Goal: Information Seeking & Learning: Check status

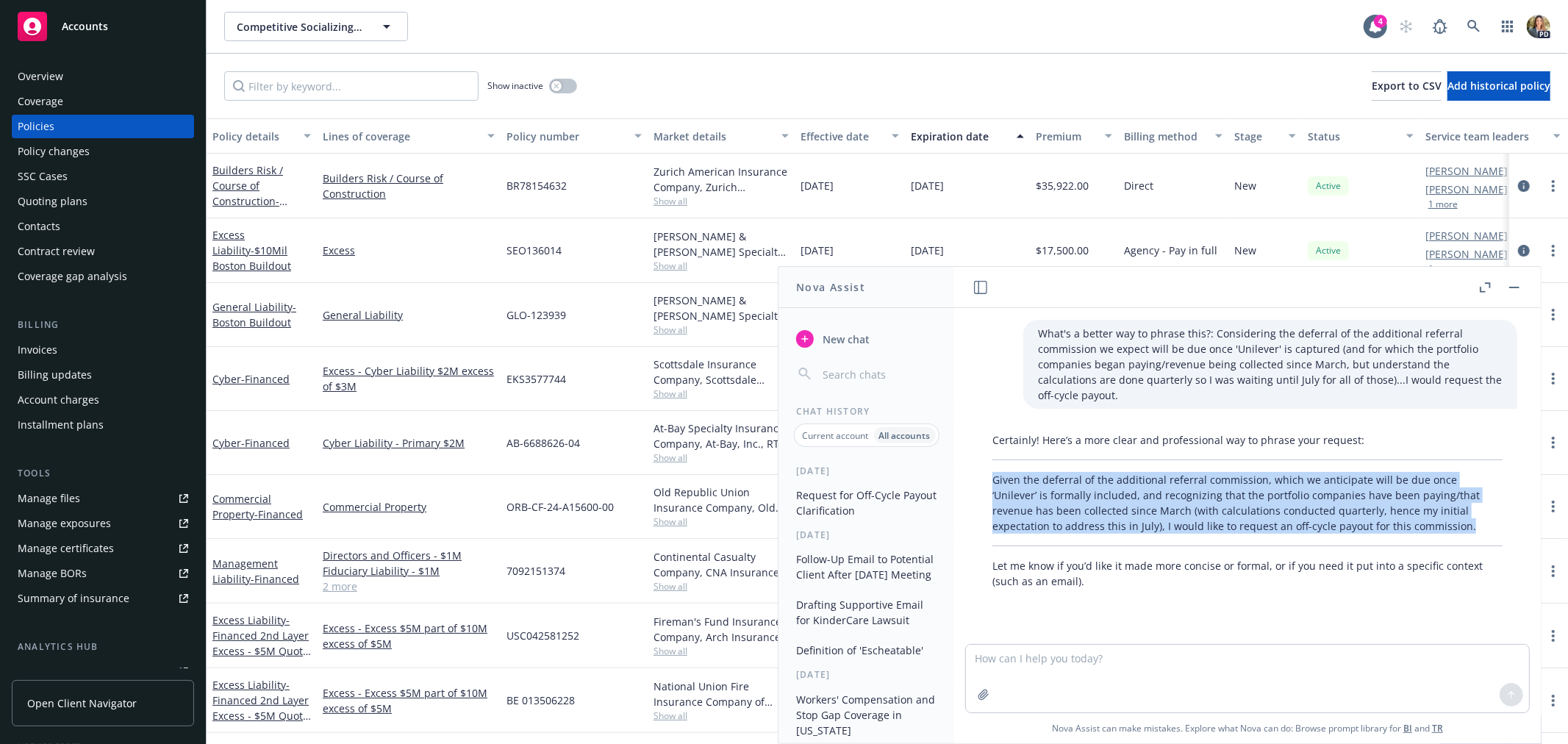
click at [87, 23] on span "Accounts" at bounding box center [85, 26] width 46 height 12
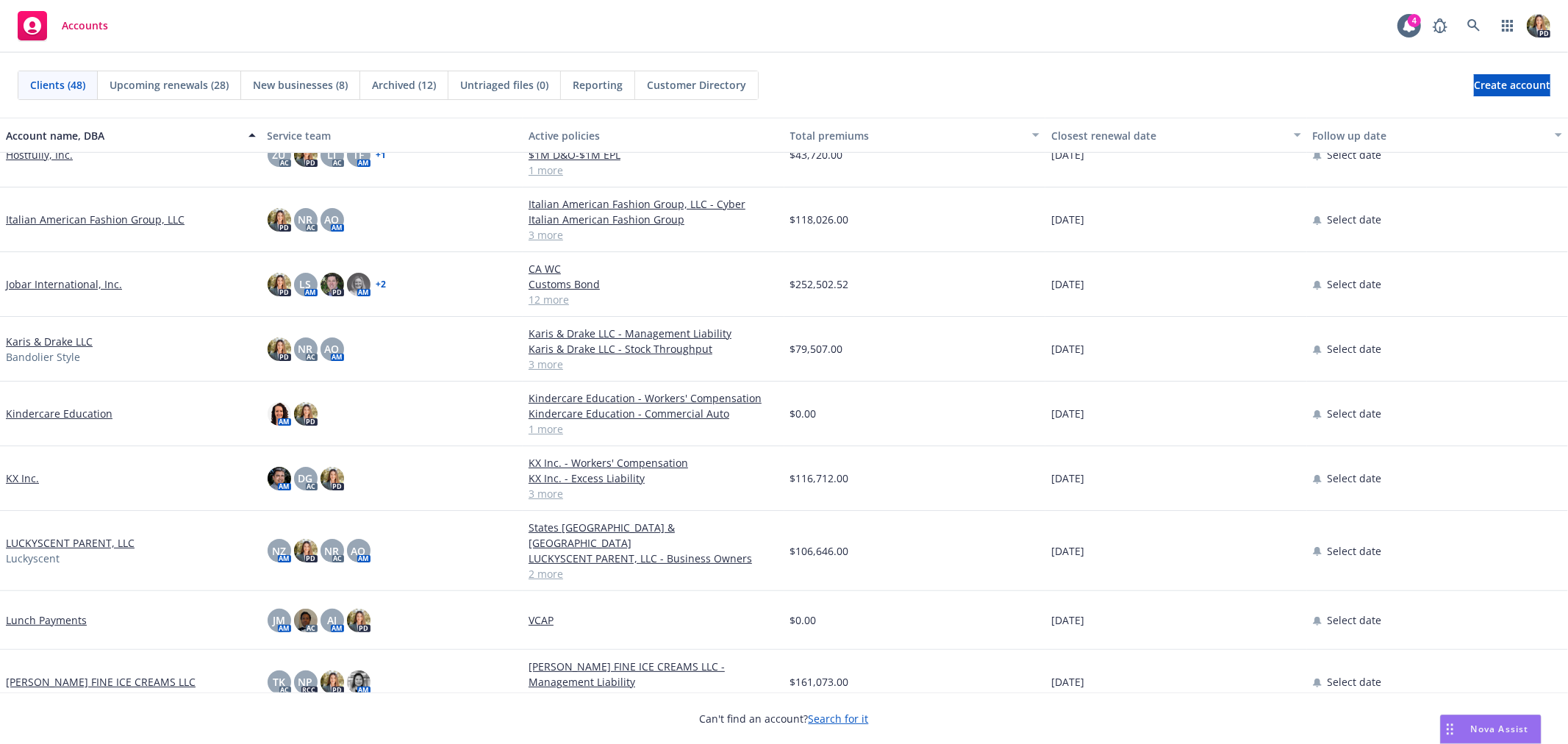
scroll to position [653, 0]
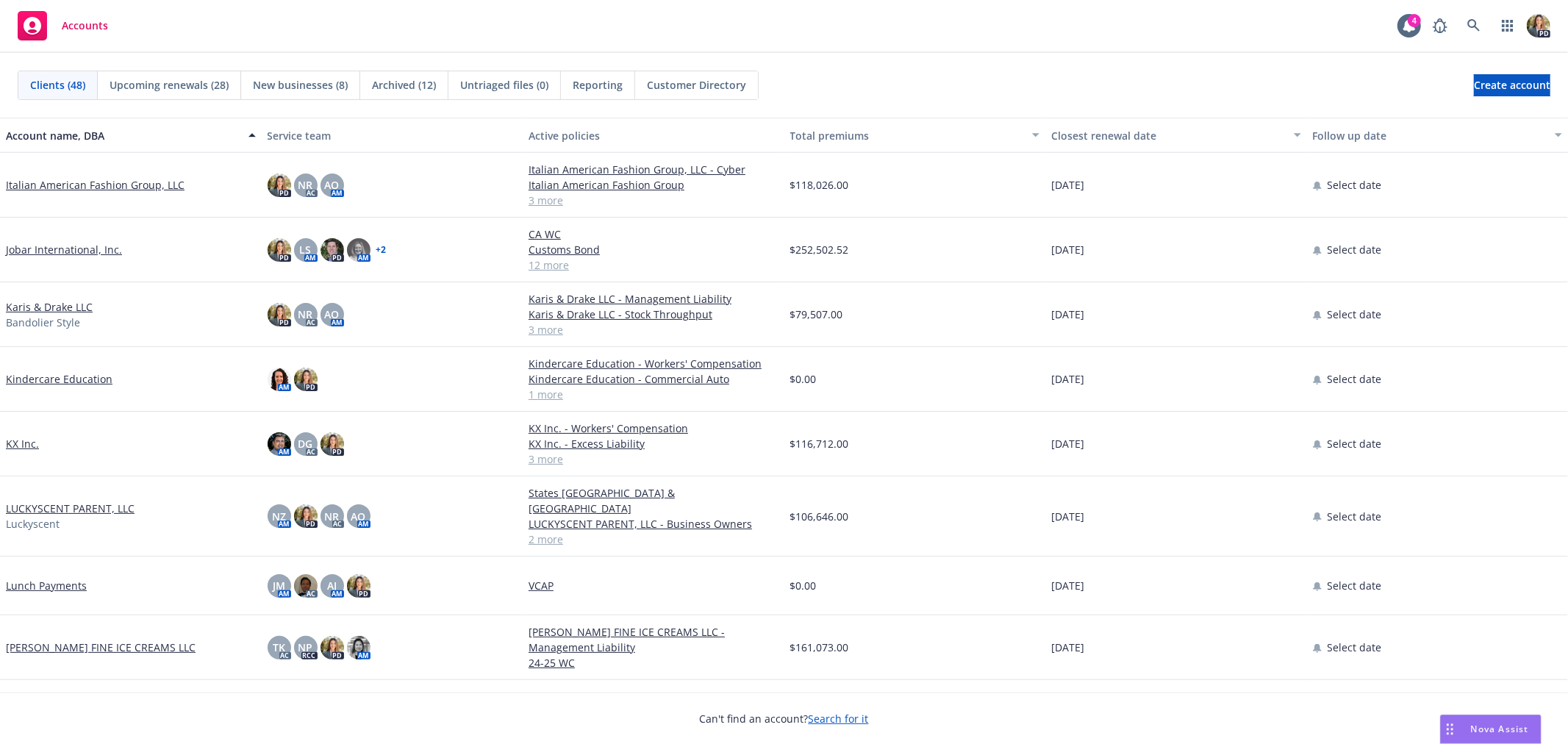
click at [61, 247] on link "Jobar International, Inc." at bounding box center [63, 249] width 116 height 16
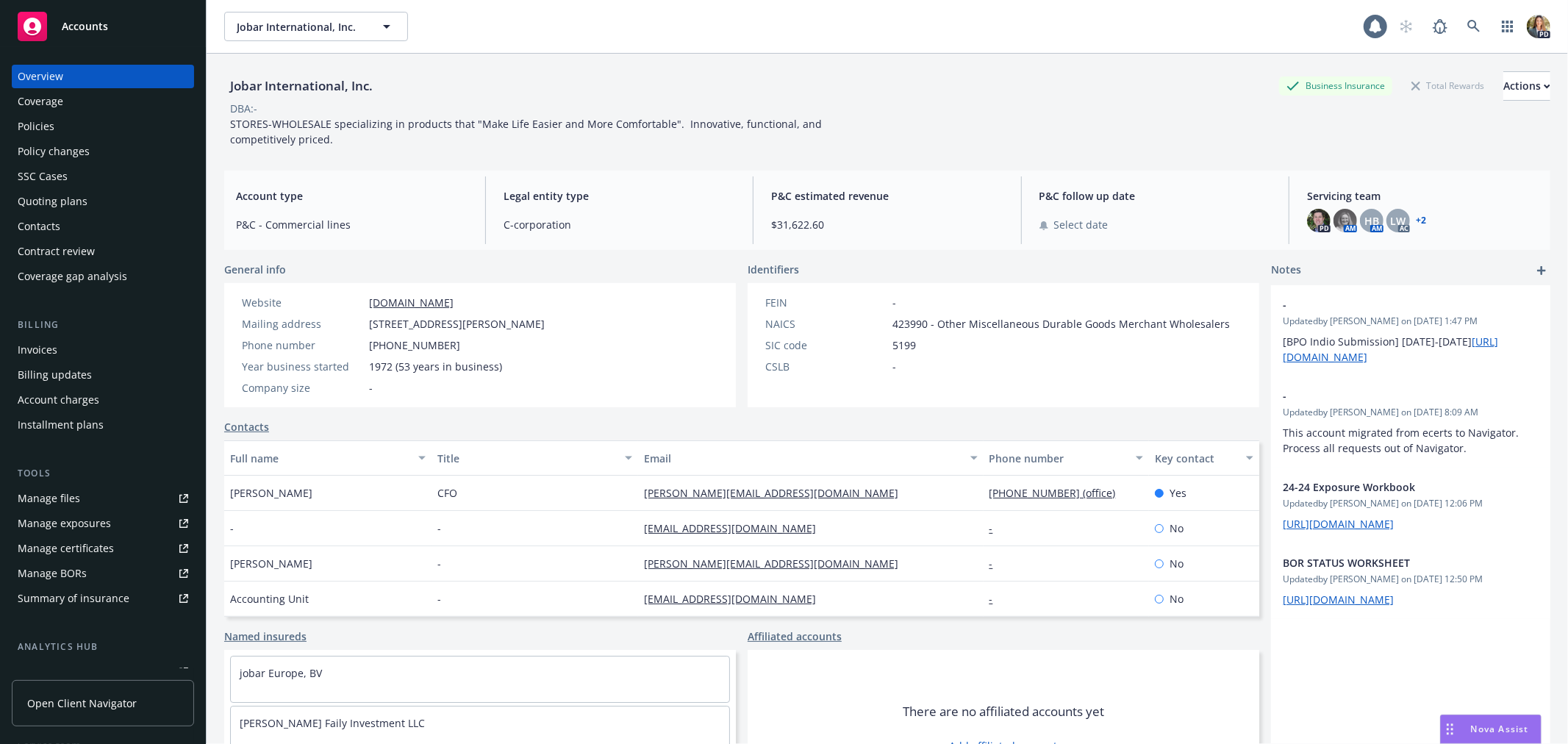
click at [48, 120] on div "Policies" at bounding box center [36, 126] width 37 height 23
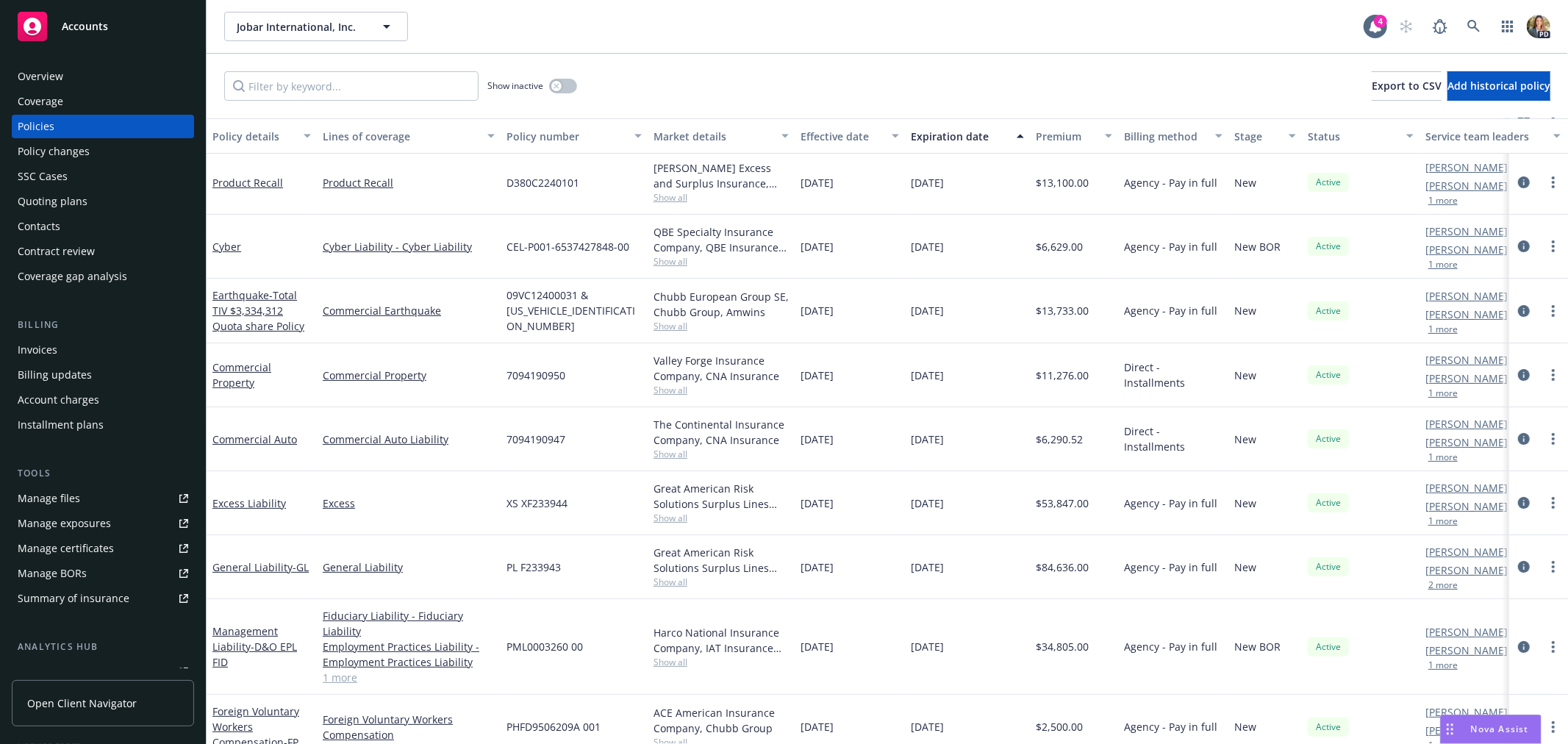
scroll to position [82, 0]
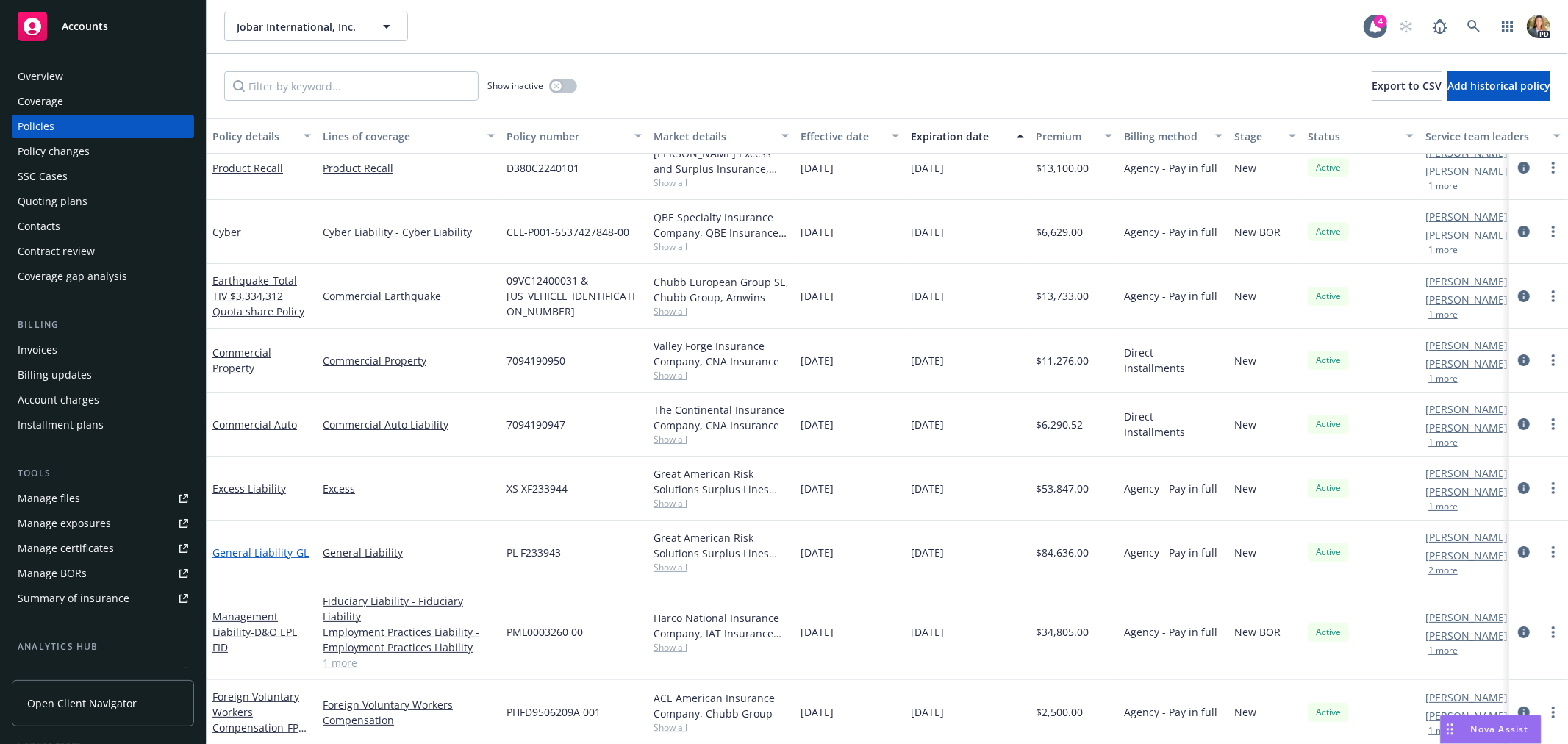
click at [253, 546] on link "General Liability - GL" at bounding box center [260, 552] width 96 height 14
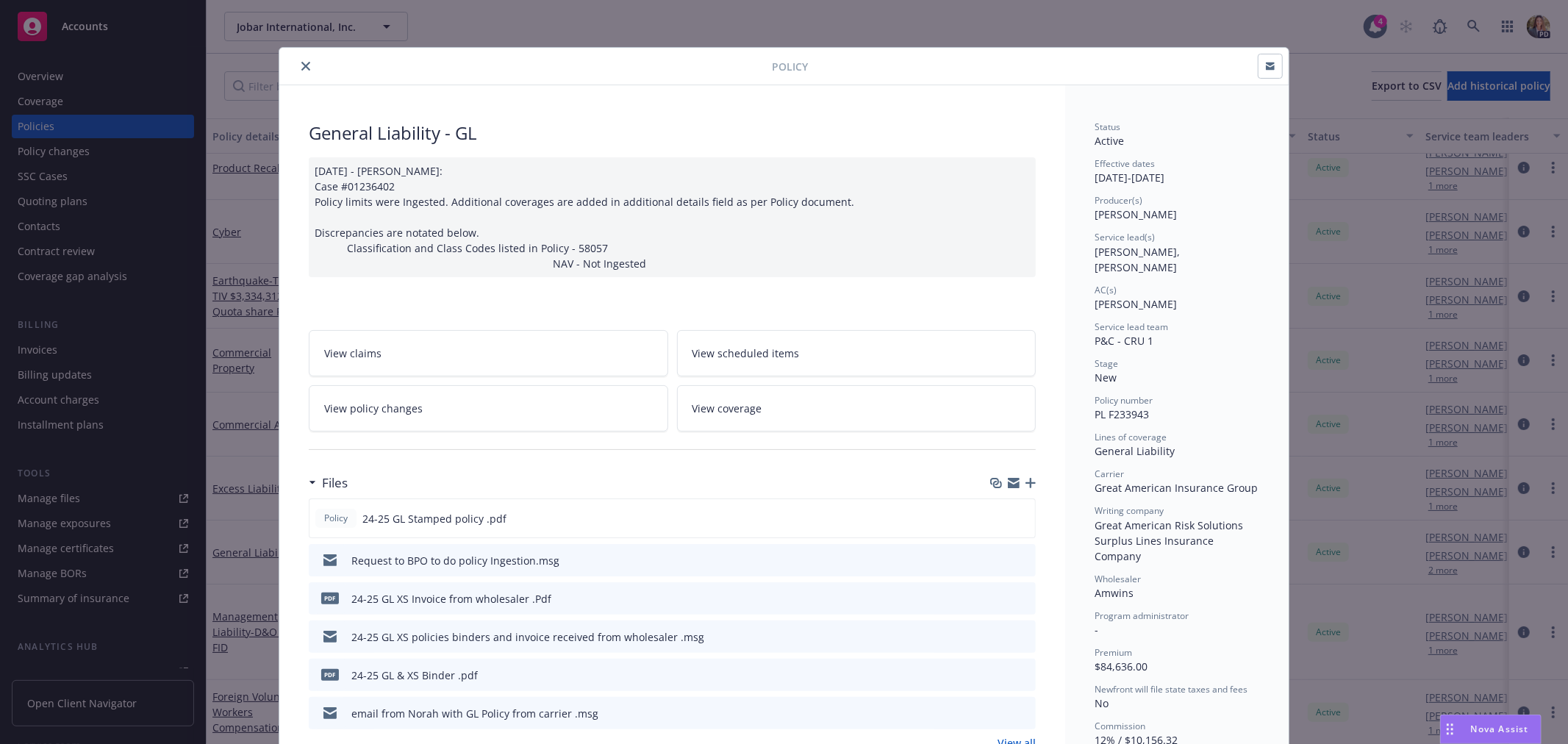
click at [301, 64] on icon "close" at bounding box center [306, 67] width 9 height 9
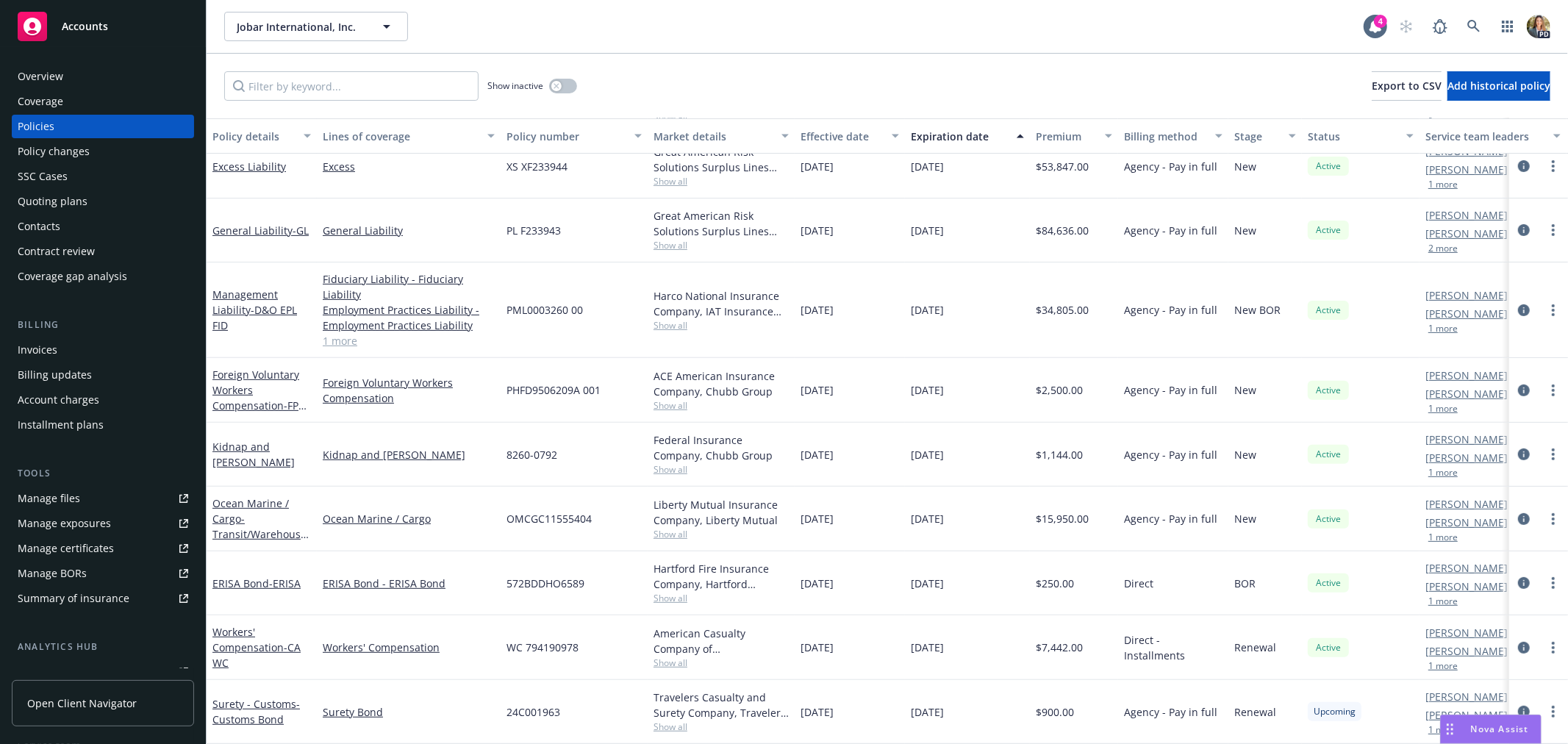
scroll to position [390, 0]
click at [269, 639] on link "Workers' Compensation - CA WC" at bounding box center [256, 648] width 88 height 44
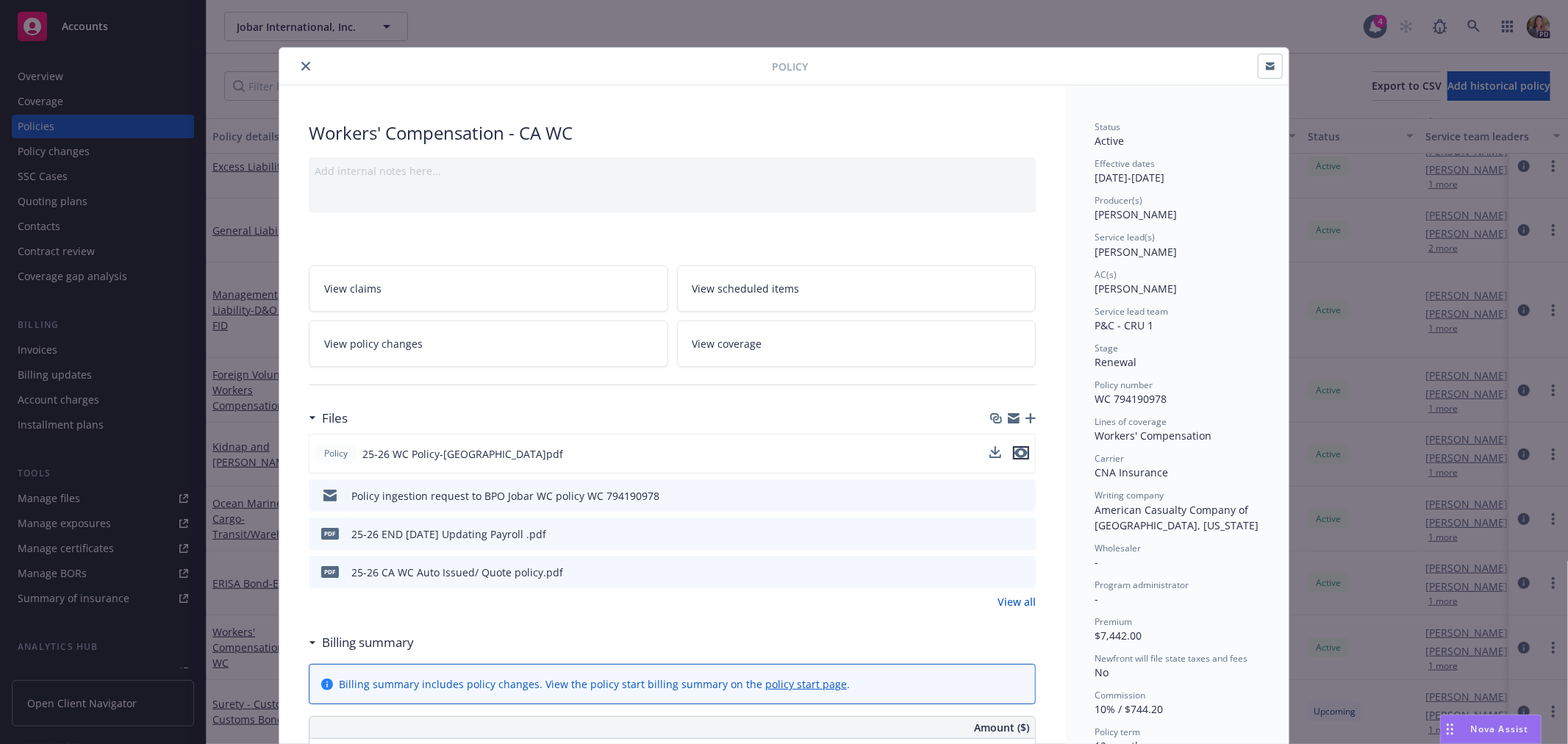
click at [1014, 451] on icon "preview file" at bounding box center [1021, 452] width 13 height 10
drag, startPoint x: 296, startPoint y: 69, endPoint x: 295, endPoint y: 59, distance: 10.0
click at [301, 69] on icon "close" at bounding box center [306, 67] width 9 height 9
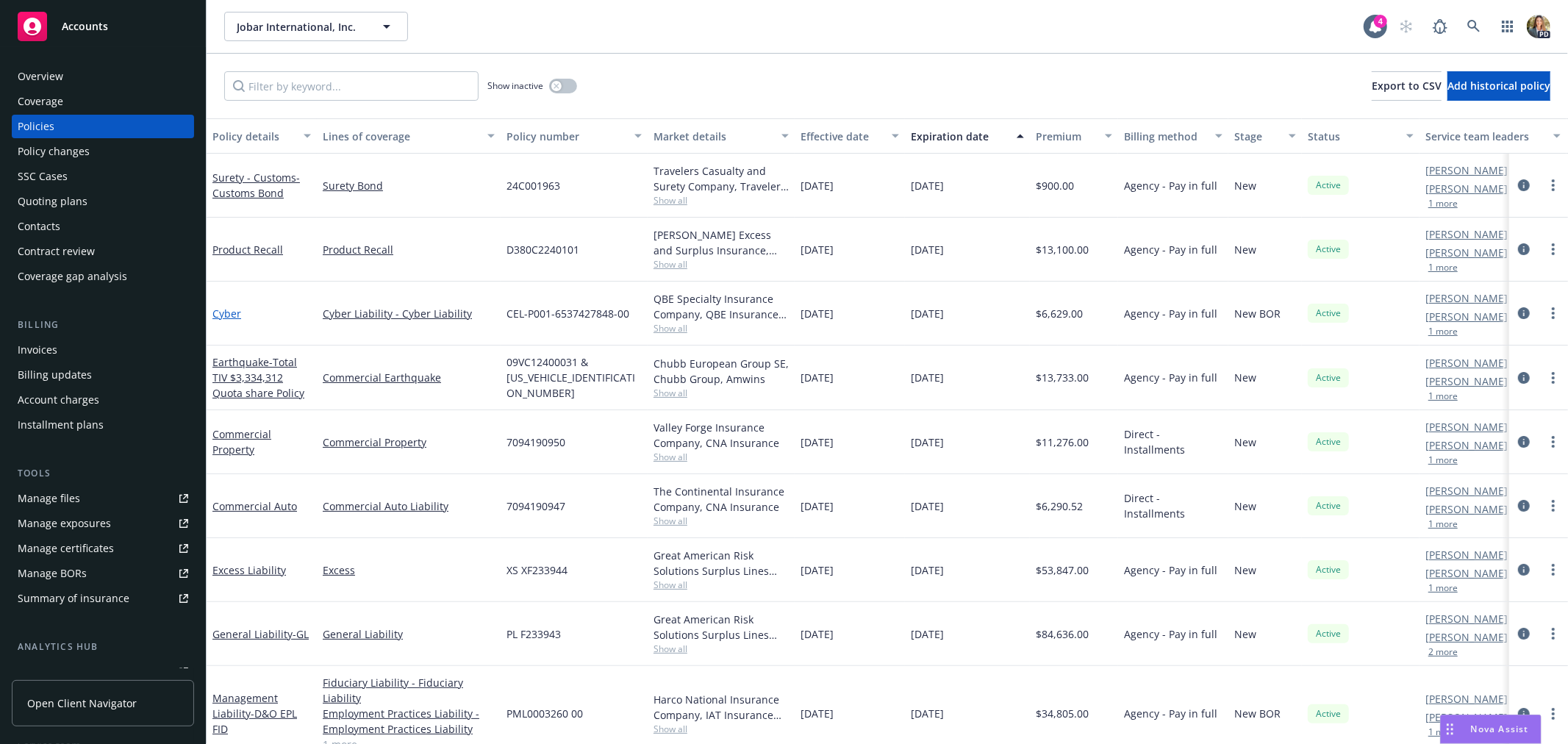
click at [226, 312] on link "Cyber" at bounding box center [226, 313] width 29 height 14
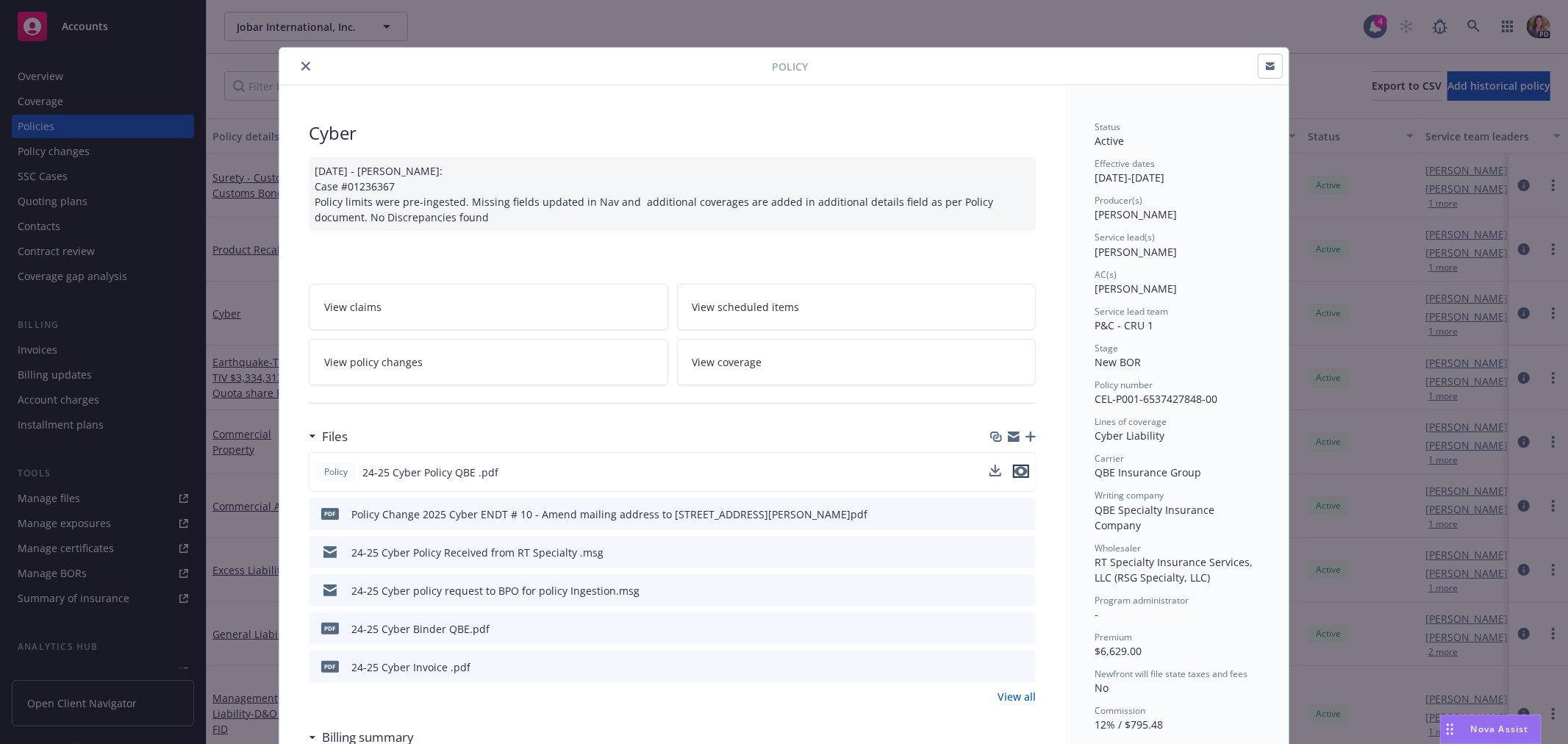
click at [1014, 469] on icon "preview file" at bounding box center [1021, 471] width 13 height 10
click at [301, 67] on icon "close" at bounding box center [306, 67] width 9 height 9
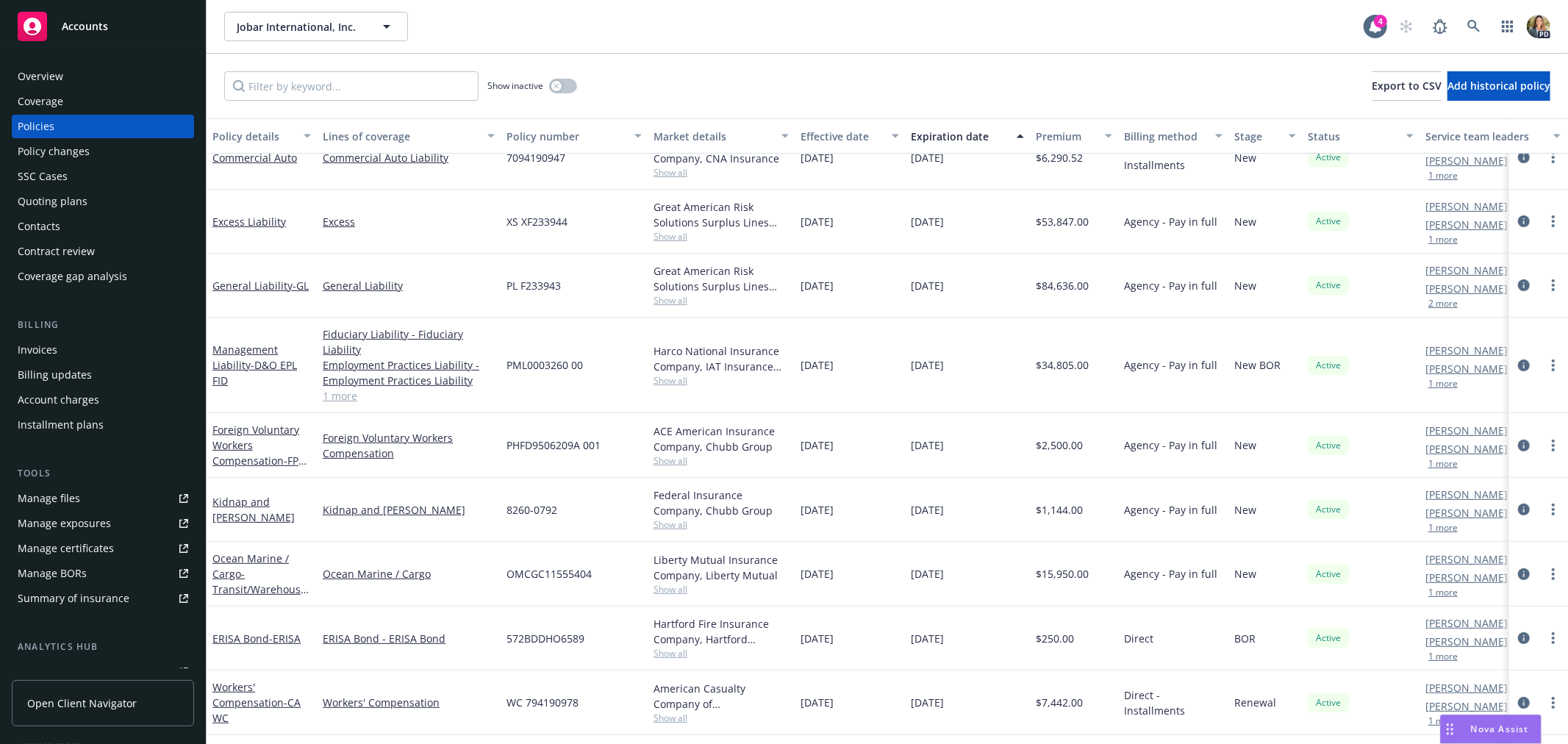
scroll to position [390, 0]
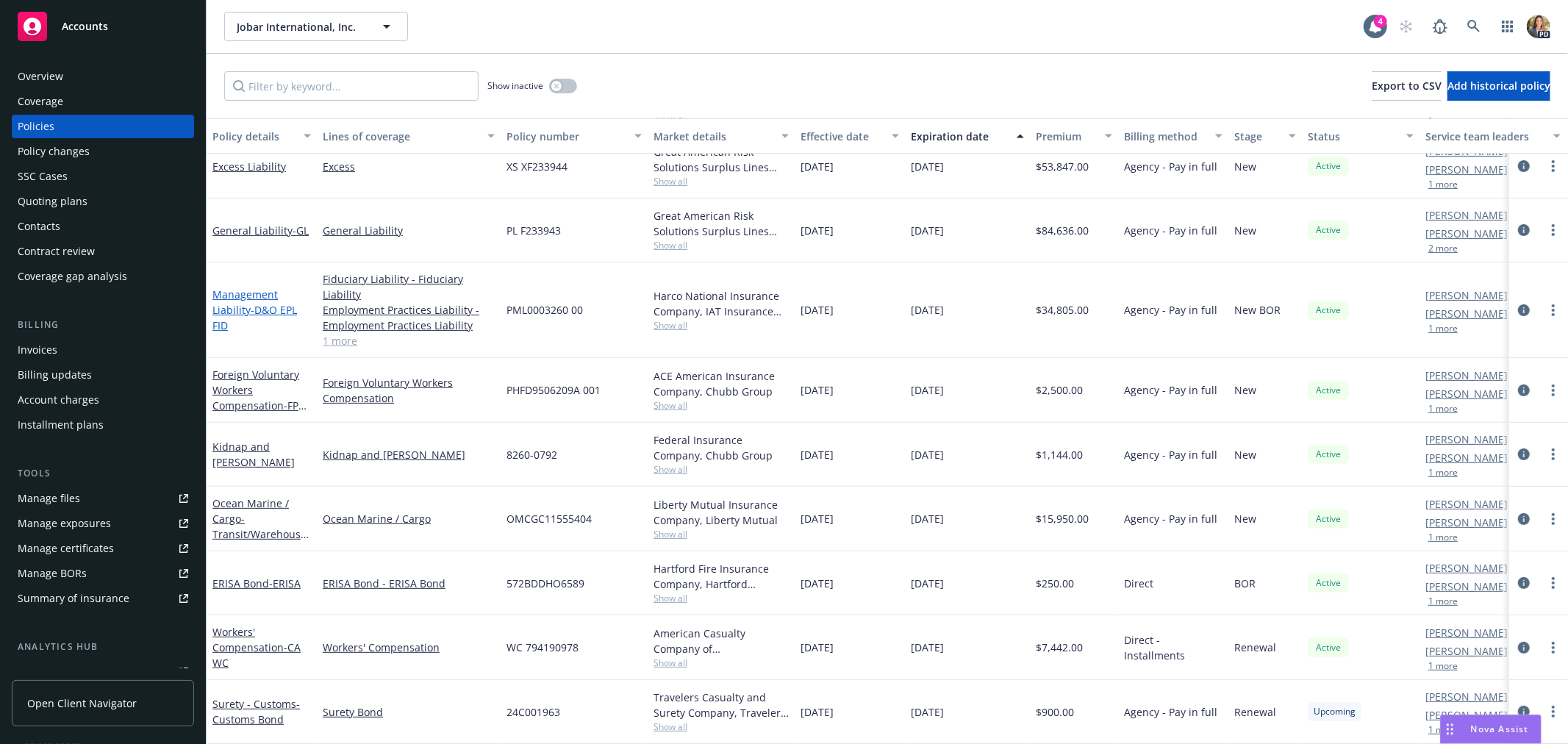
click at [236, 291] on link "Management Liability - D&O EPL FID" at bounding box center [254, 309] width 84 height 44
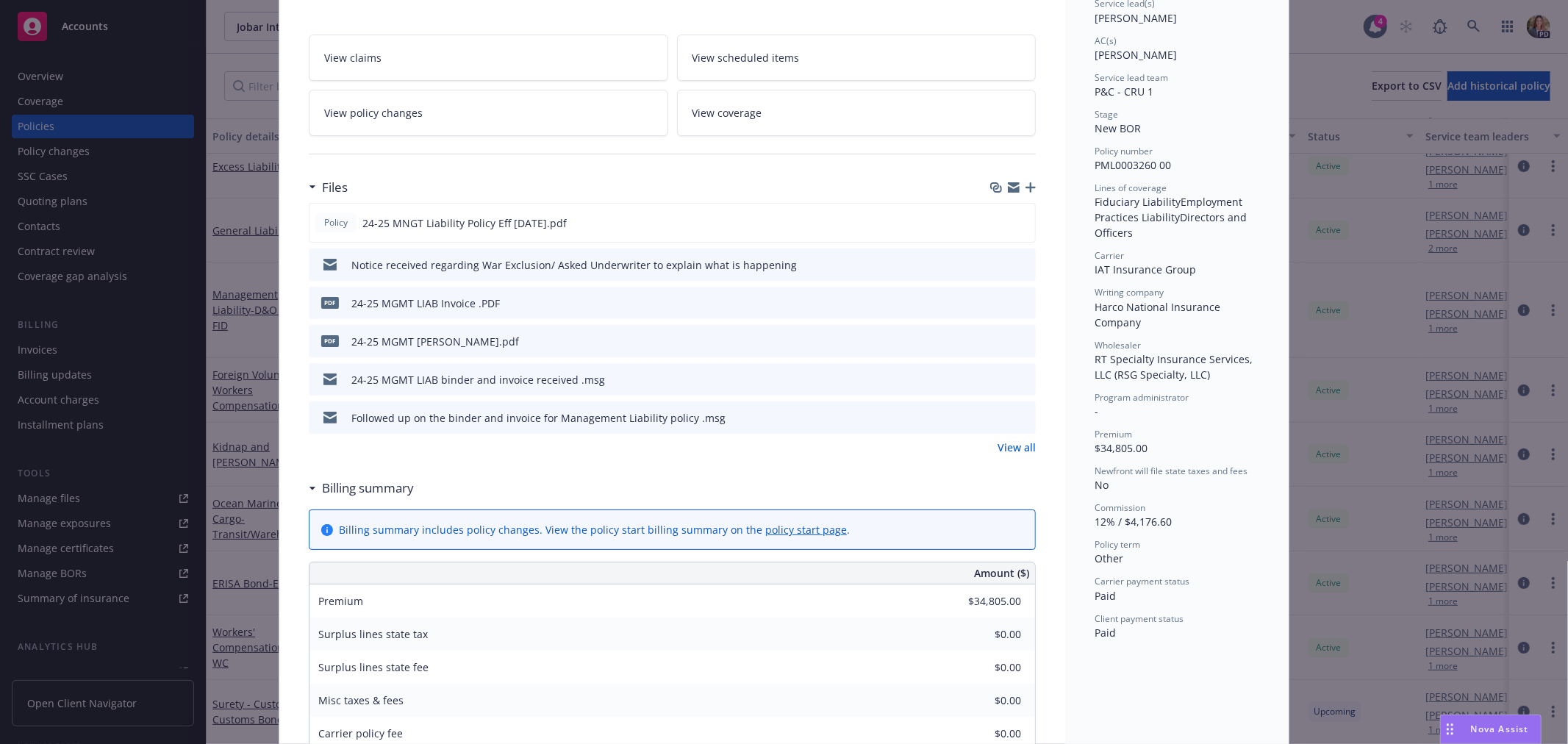
scroll to position [245, 0]
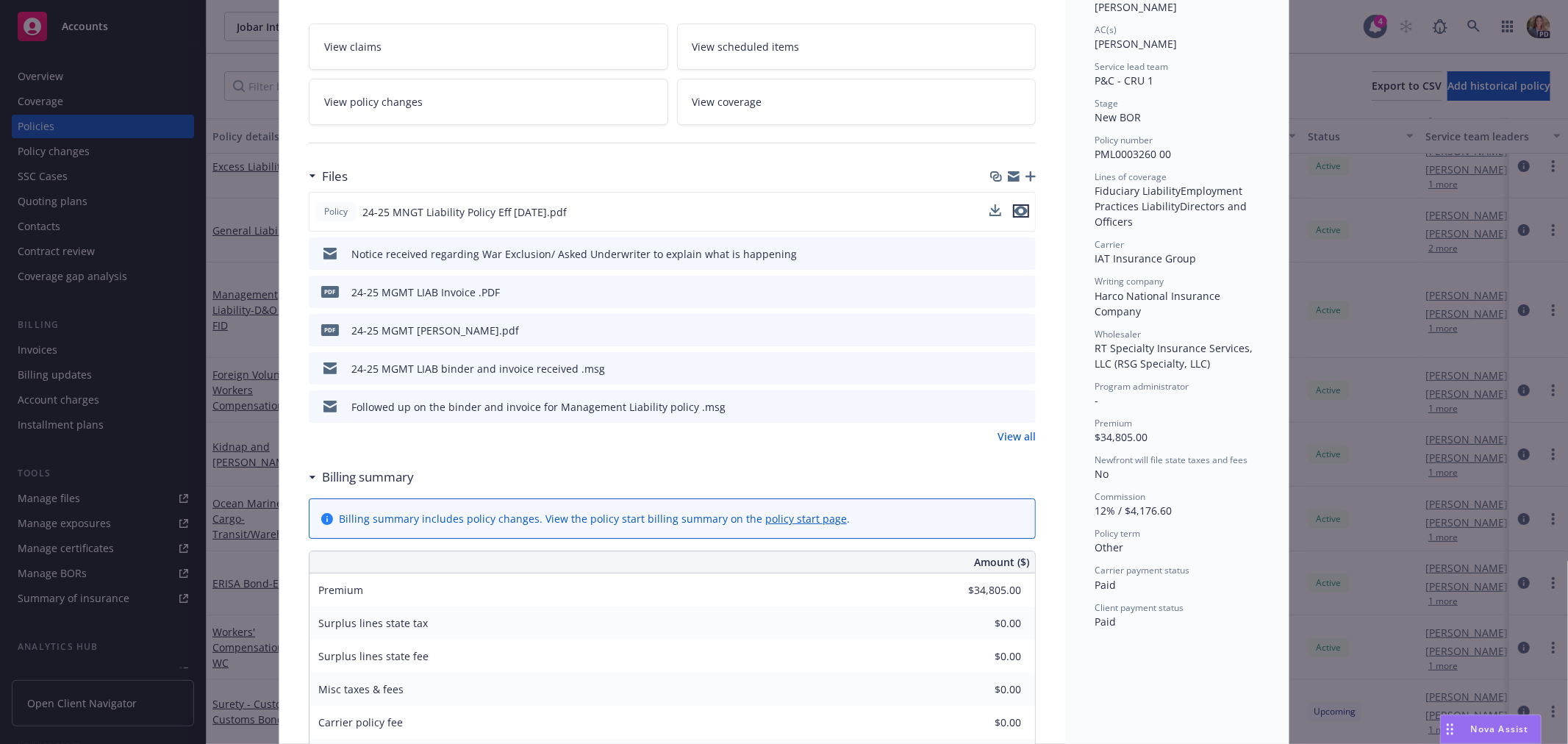
click at [1014, 211] on icon "preview file" at bounding box center [1021, 210] width 13 height 10
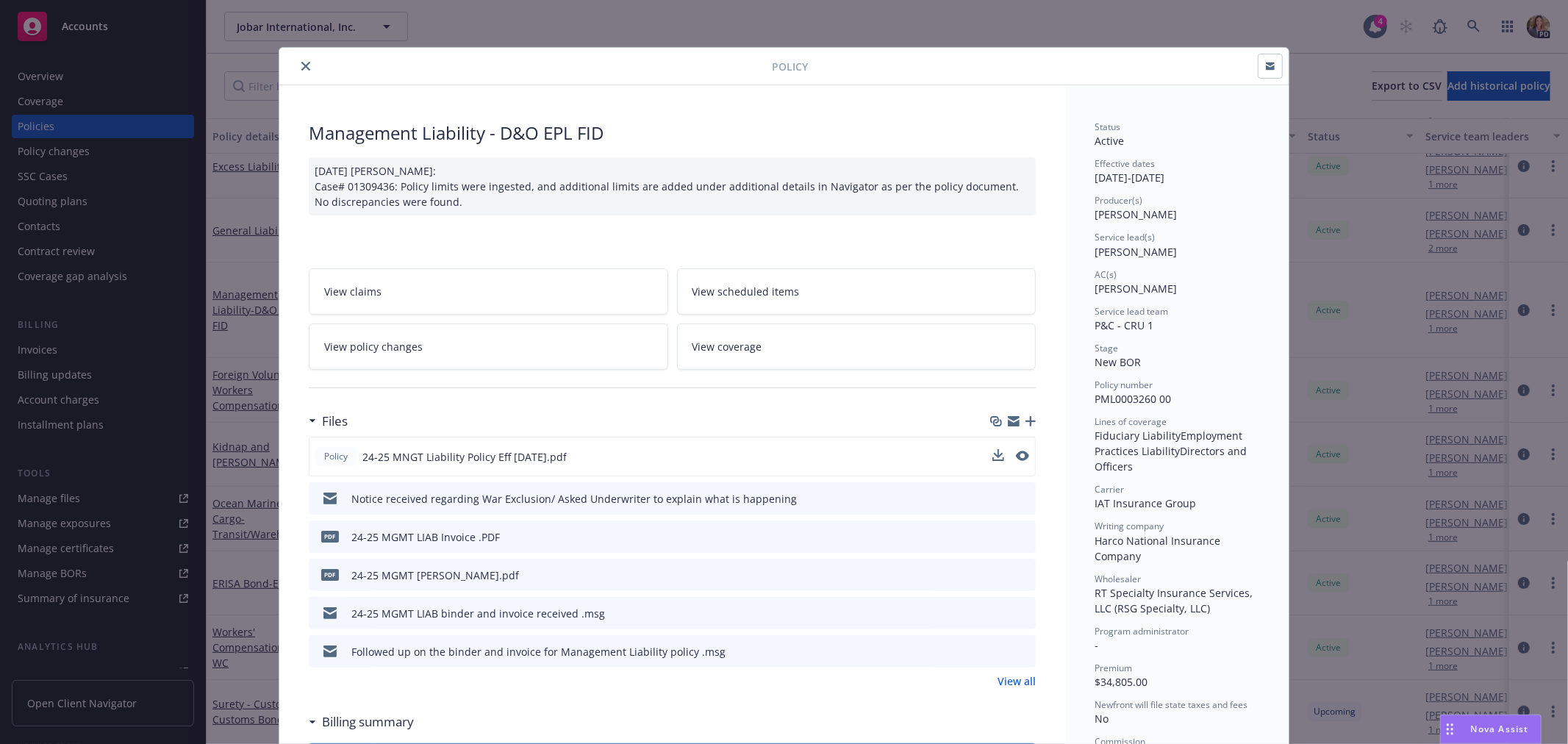
click at [301, 63] on icon "close" at bounding box center [306, 67] width 9 height 9
